Goal: Information Seeking & Learning: Learn about a topic

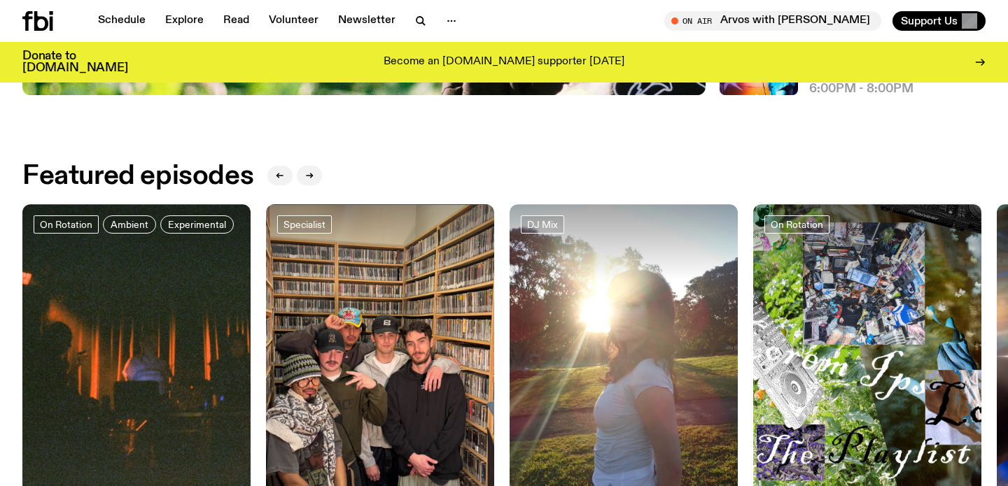
scroll to position [578, 0]
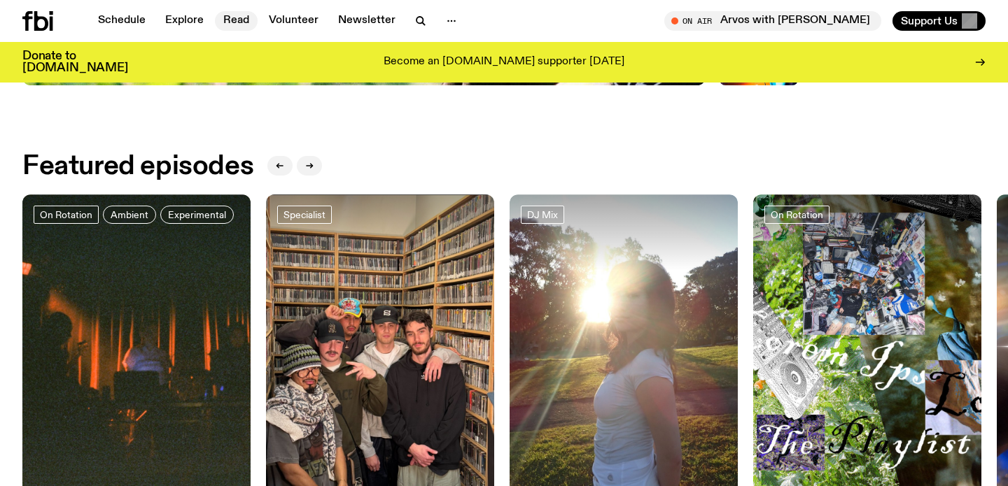
click at [227, 20] on link "Read" at bounding box center [236, 21] width 43 height 20
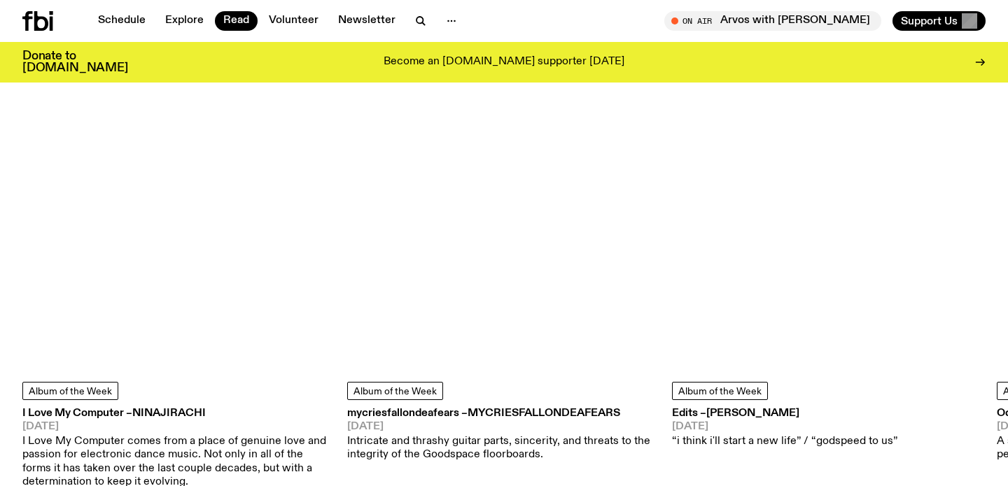
scroll to position [674, 0]
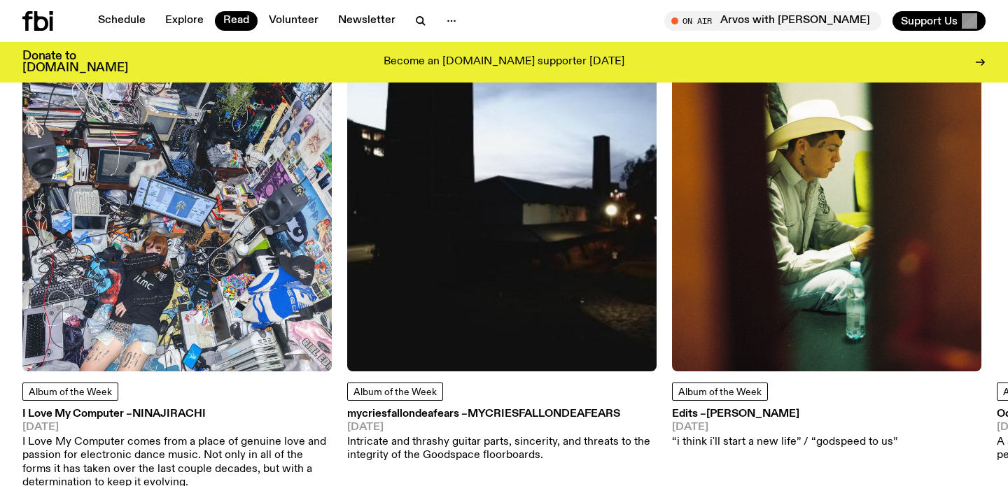
click at [140, 285] on img at bounding box center [176, 216] width 309 height 309
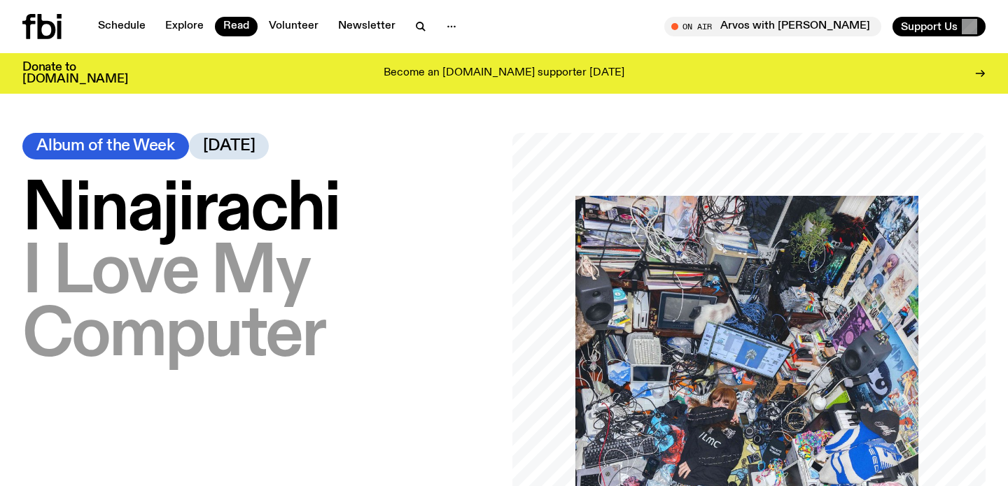
click at [249, 216] on span "Ninajirachi" at bounding box center [180, 211] width 317 height 70
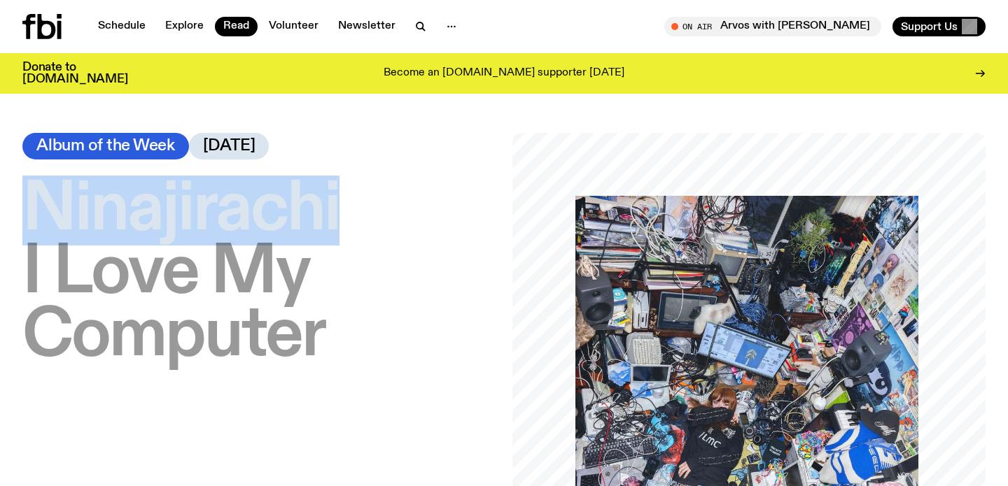
click at [249, 216] on span "Ninajirachi" at bounding box center [180, 211] width 317 height 70
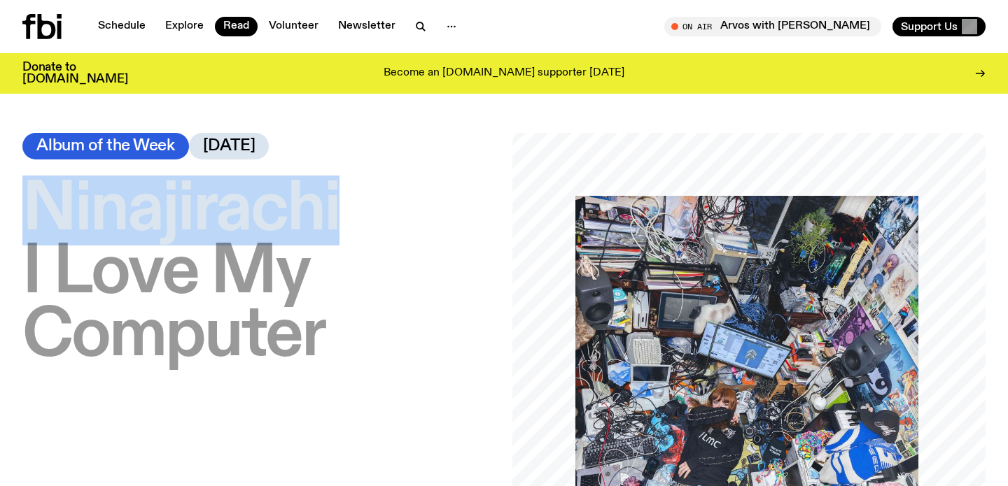
click at [249, 216] on span "Ninajirachi" at bounding box center [180, 211] width 317 height 70
click at [294, 207] on span "Ninajirachi" at bounding box center [180, 211] width 317 height 70
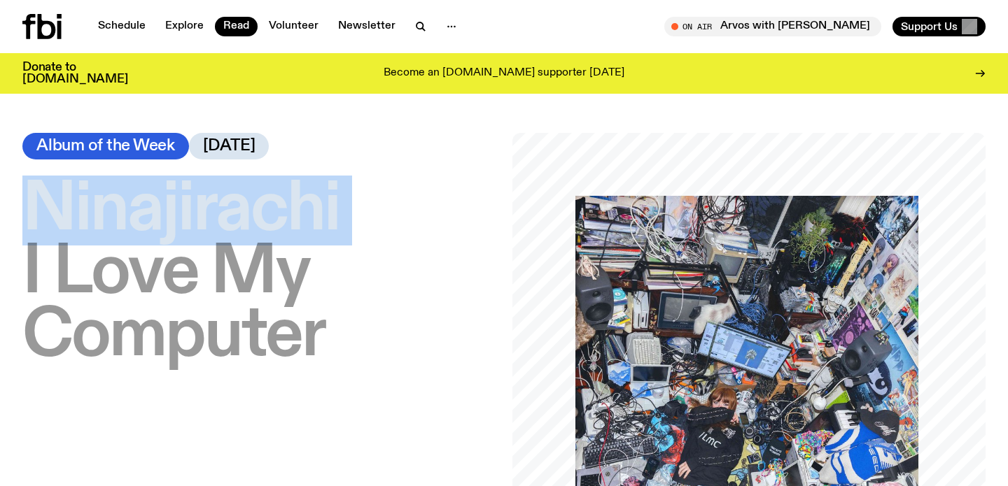
click at [294, 207] on span "Ninajirachi" at bounding box center [180, 211] width 317 height 70
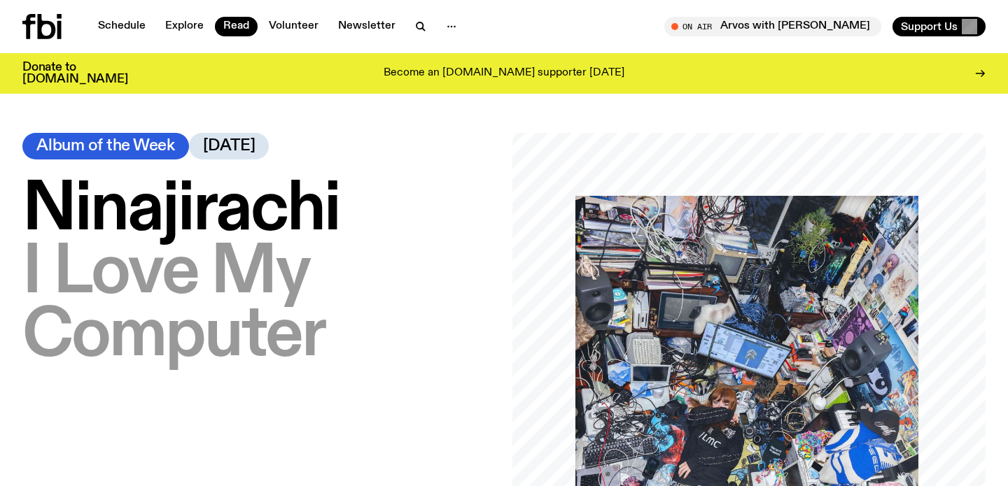
click at [294, 207] on span "Ninajirachi" at bounding box center [180, 211] width 317 height 70
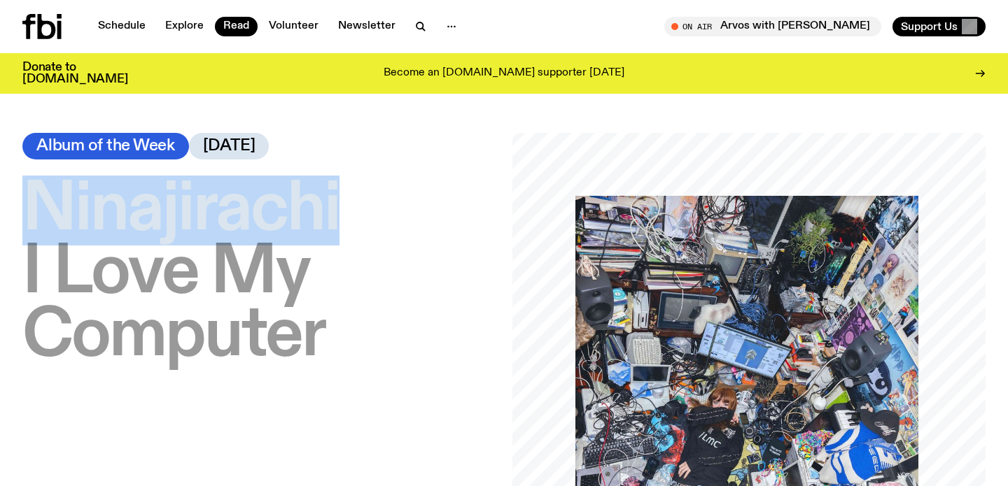
click at [294, 207] on span "Ninajirachi" at bounding box center [180, 211] width 317 height 70
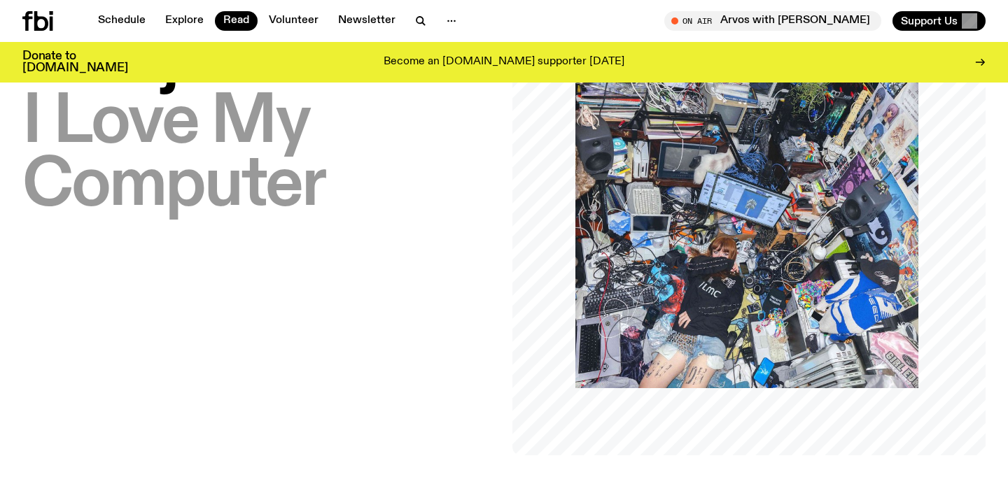
scroll to position [140, 0]
click at [294, 207] on span "I Love My Computer" at bounding box center [173, 153] width 302 height 133
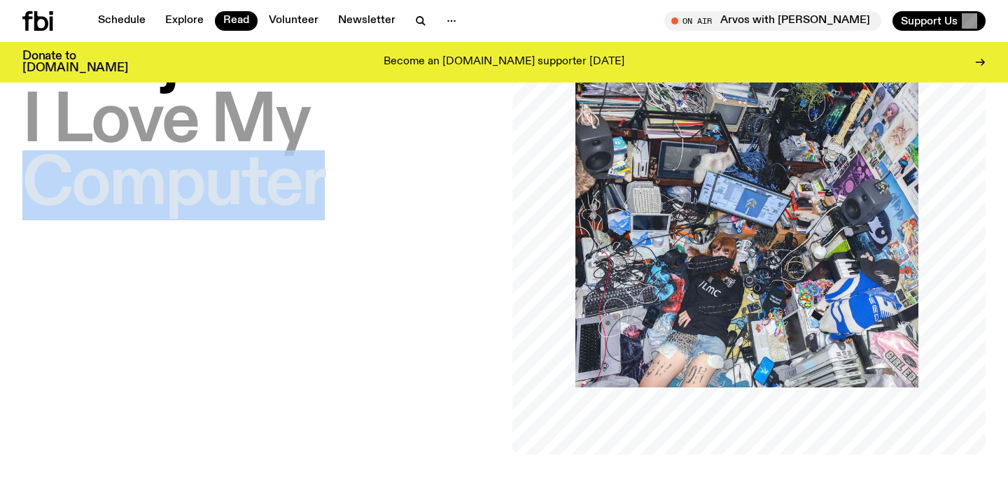
click at [294, 207] on span "I Love My Computer" at bounding box center [173, 153] width 302 height 133
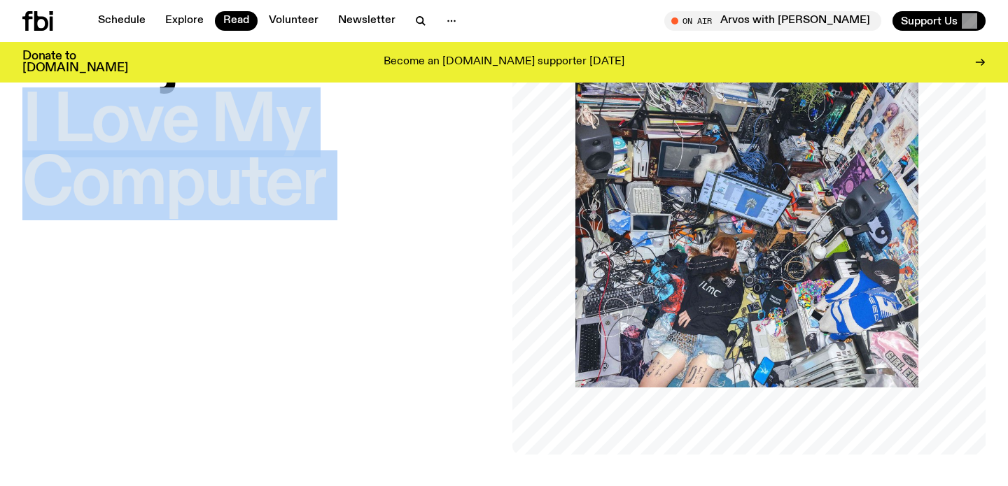
click at [294, 207] on span "I Love My Computer" at bounding box center [173, 153] width 302 height 133
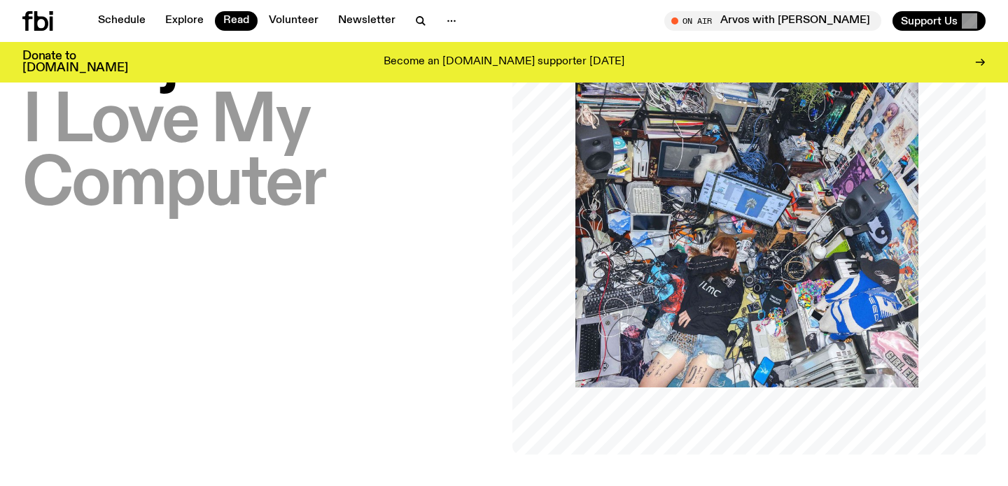
click at [294, 207] on span "I Love My Computer" at bounding box center [173, 153] width 302 height 133
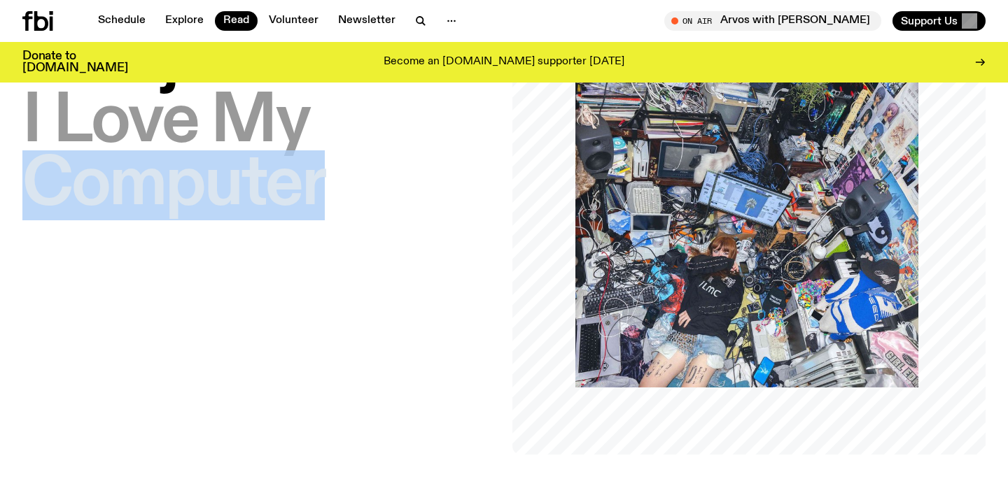
click at [294, 207] on span "I Love My Computer" at bounding box center [173, 153] width 302 height 133
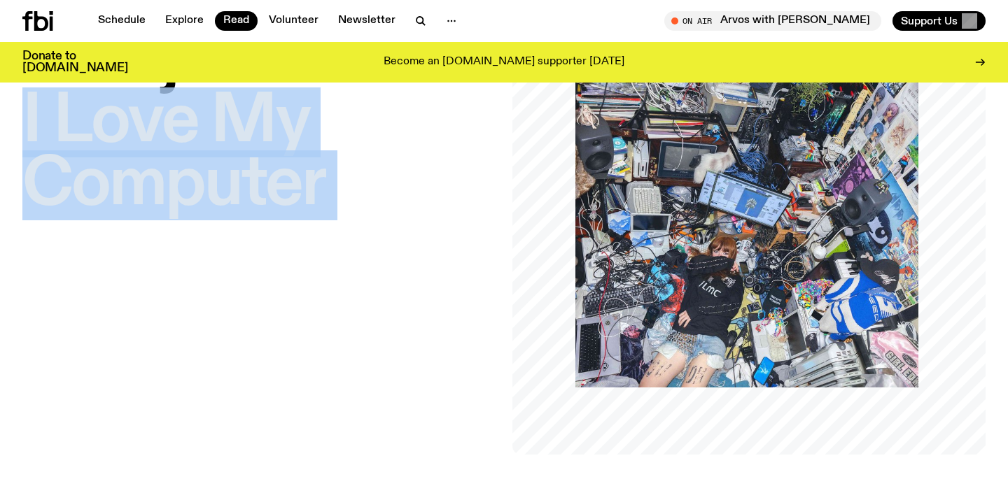
click at [294, 207] on span "I Love My Computer" at bounding box center [173, 153] width 302 height 133
drag, startPoint x: 327, startPoint y: 178, endPoint x: 8, endPoint y: 130, distance: 322.7
click at [8, 130] on div "[PERSON_NAME] – I Love My Computer Album of the Week [DATE]" at bounding box center [504, 218] width 1008 height 473
click at [396, 234] on div "[PERSON_NAME] – I Love My Computer Album of the Week [DATE]" at bounding box center [258, 218] width 473 height 473
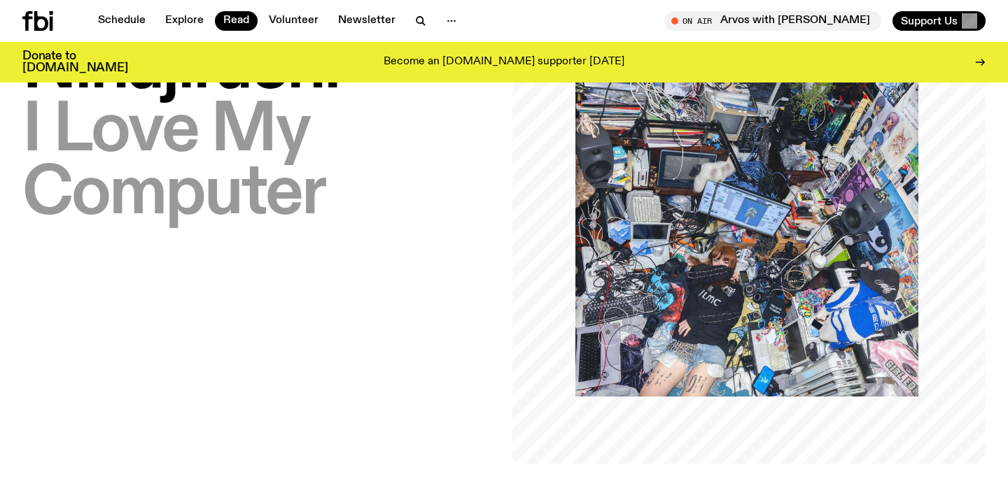
scroll to position [479, 0]
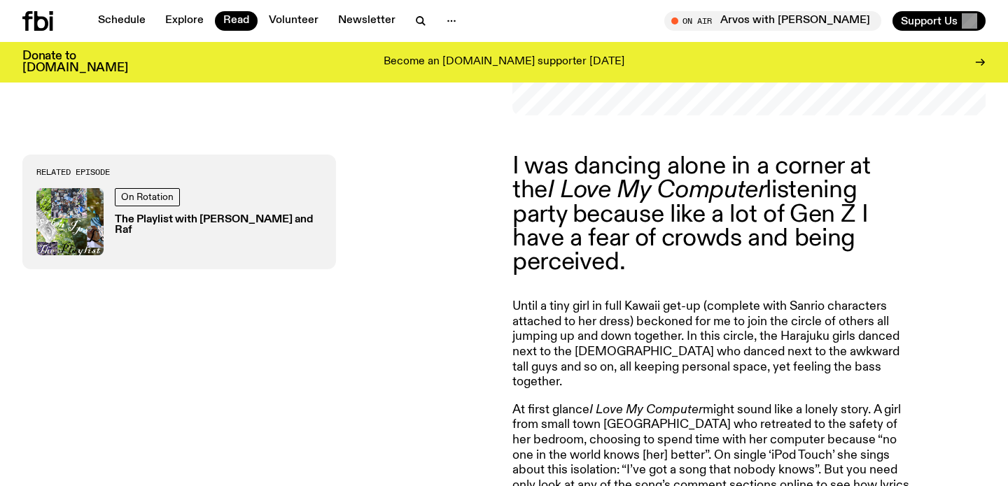
click at [741, 186] on p "I was dancing alone in a corner at the I Love My Computer listening party becau…" at bounding box center [713, 215] width 403 height 120
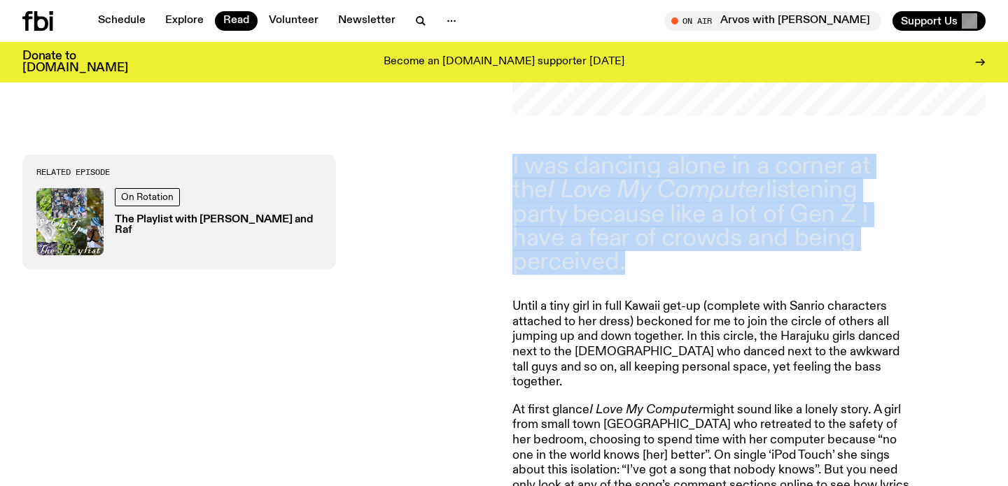
click at [600, 221] on p "I was dancing alone in a corner at the I Love My Computer listening party becau…" at bounding box center [713, 215] width 403 height 120
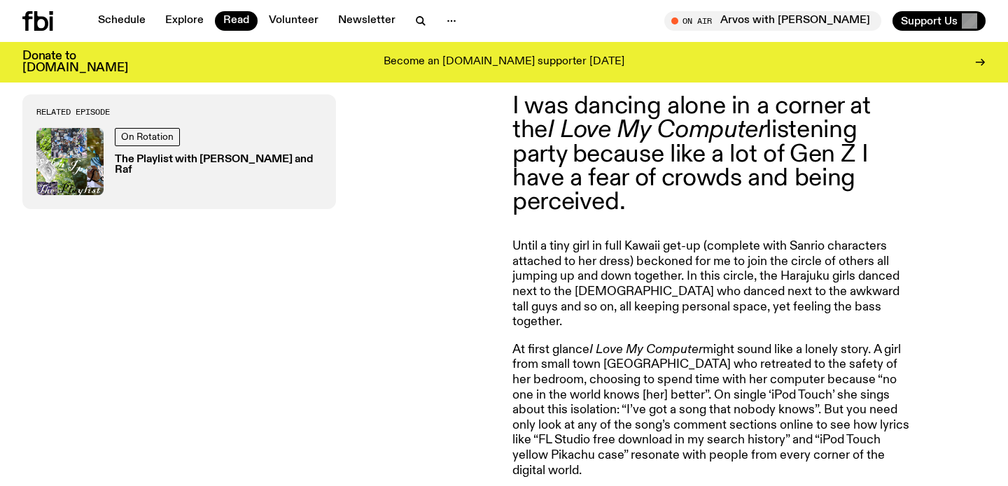
scroll to position [566, 0]
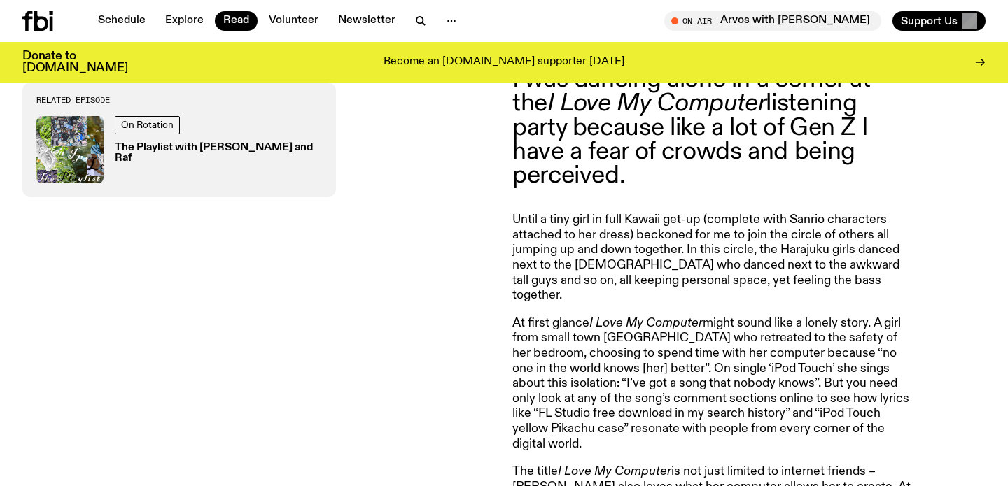
click at [660, 316] on p "At first glance I Love My Computer might sound like a lonely story. A girl from…" at bounding box center [713, 384] width 403 height 136
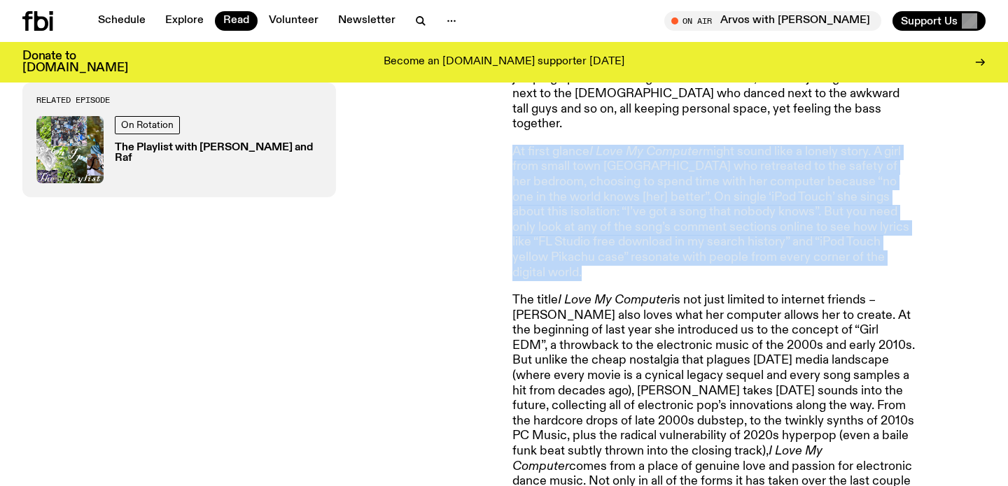
scroll to position [738, 0]
click at [660, 306] on p "The title I Love My Computer is not just limited to internet friends – [PERSON_…" at bounding box center [713, 397] width 403 height 211
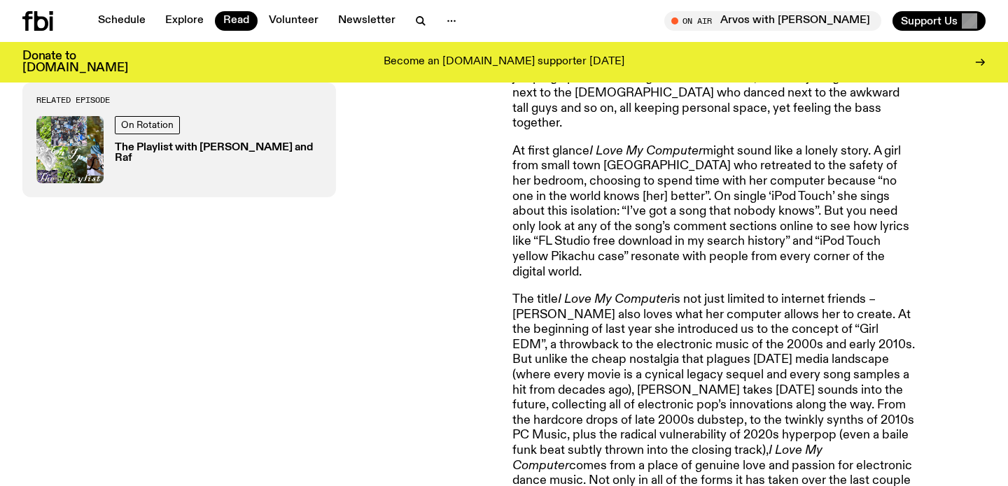
click at [660, 306] on p "The title I Love My Computer is not just limited to internet friends – [PERSON_…" at bounding box center [713, 397] width 403 height 211
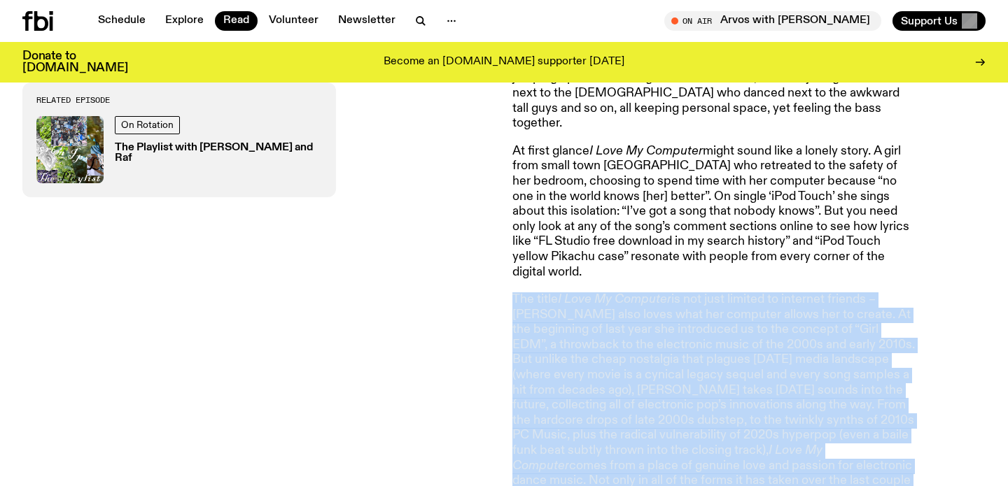
click at [677, 181] on p "At first glance I Love My Computer might sound like a lonely story. A girl from…" at bounding box center [713, 212] width 403 height 136
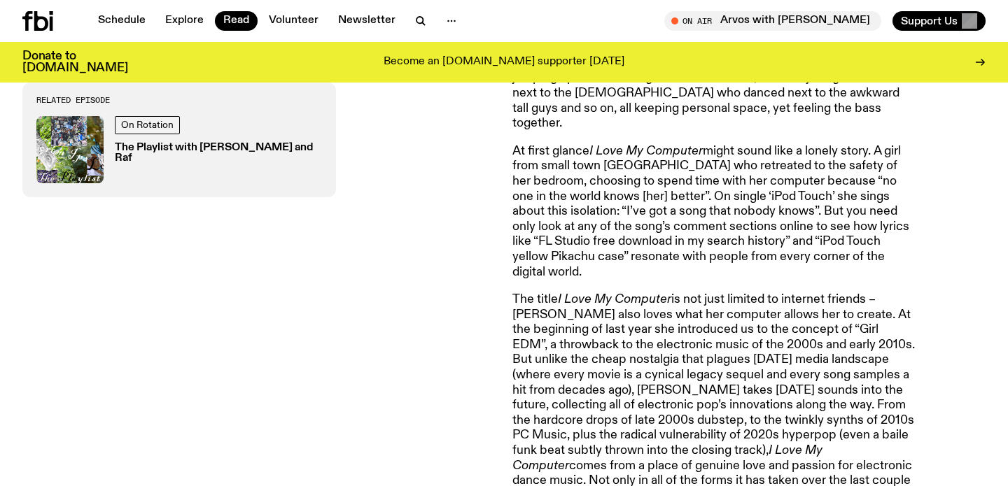
click at [677, 181] on p "At first glance I Love My Computer might sound like a lonely story. A girl from…" at bounding box center [713, 212] width 403 height 136
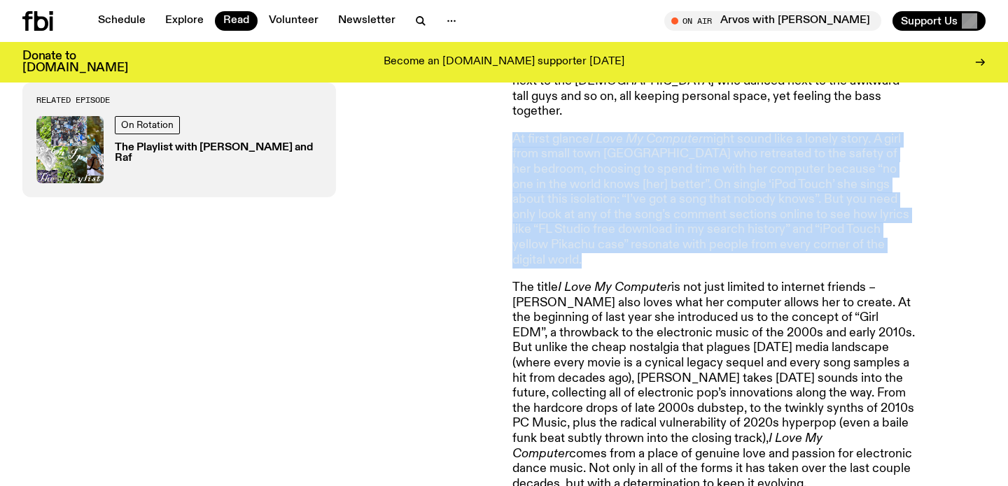
scroll to position [751, 0]
